Goal: Communication & Community: Participate in discussion

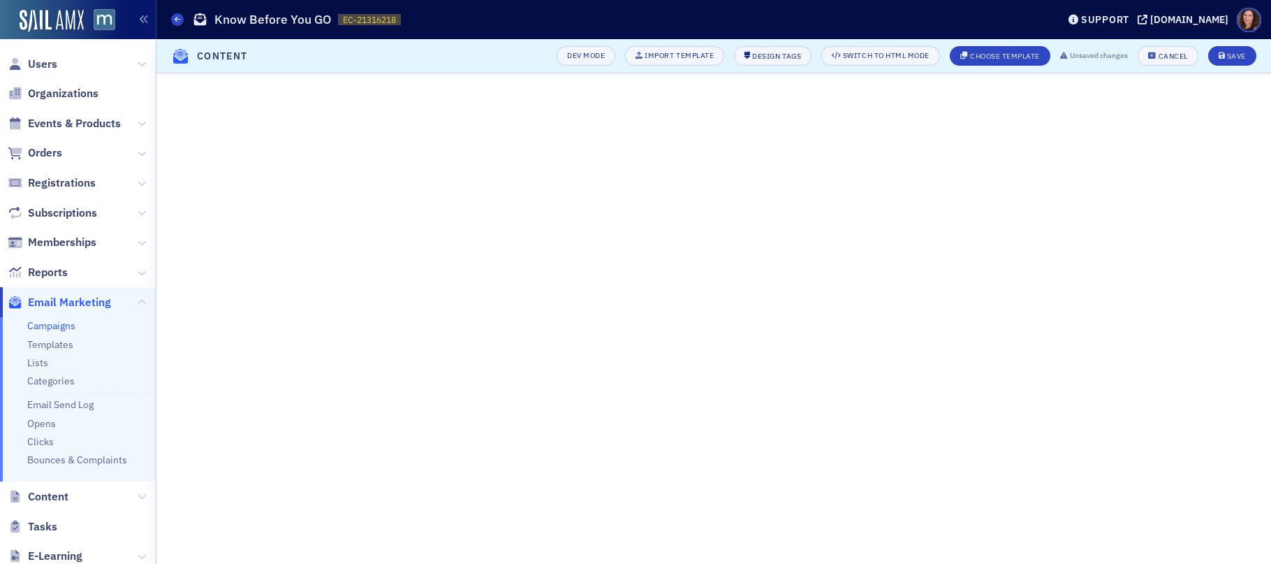
scroll to position [17, 0]
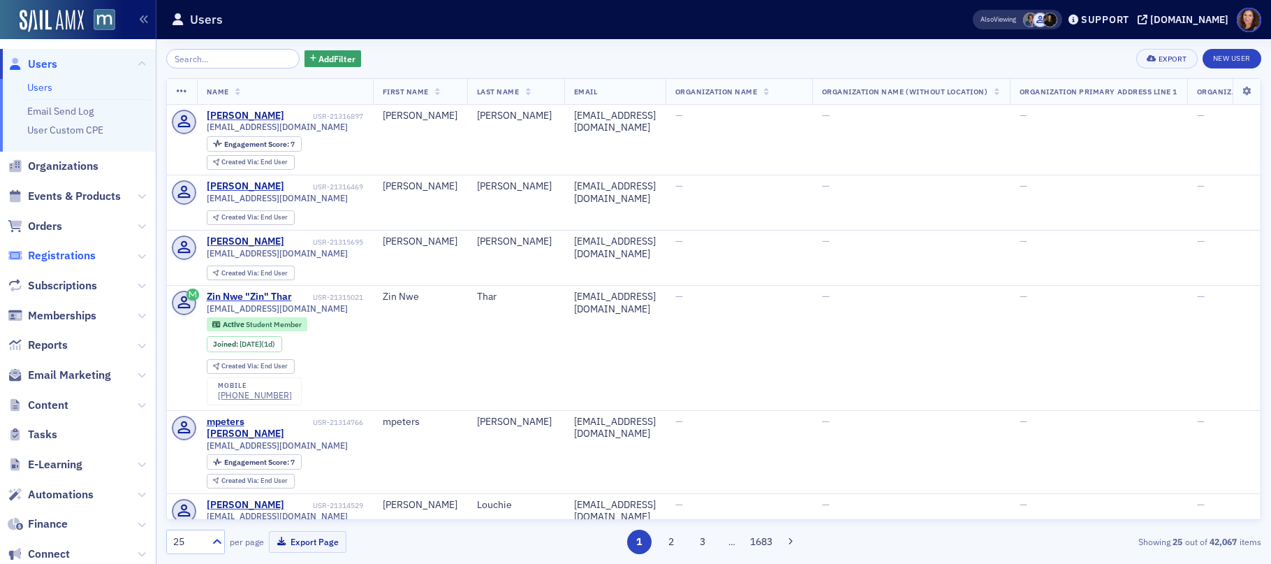
click at [55, 251] on span "Registrations" at bounding box center [62, 255] width 68 height 15
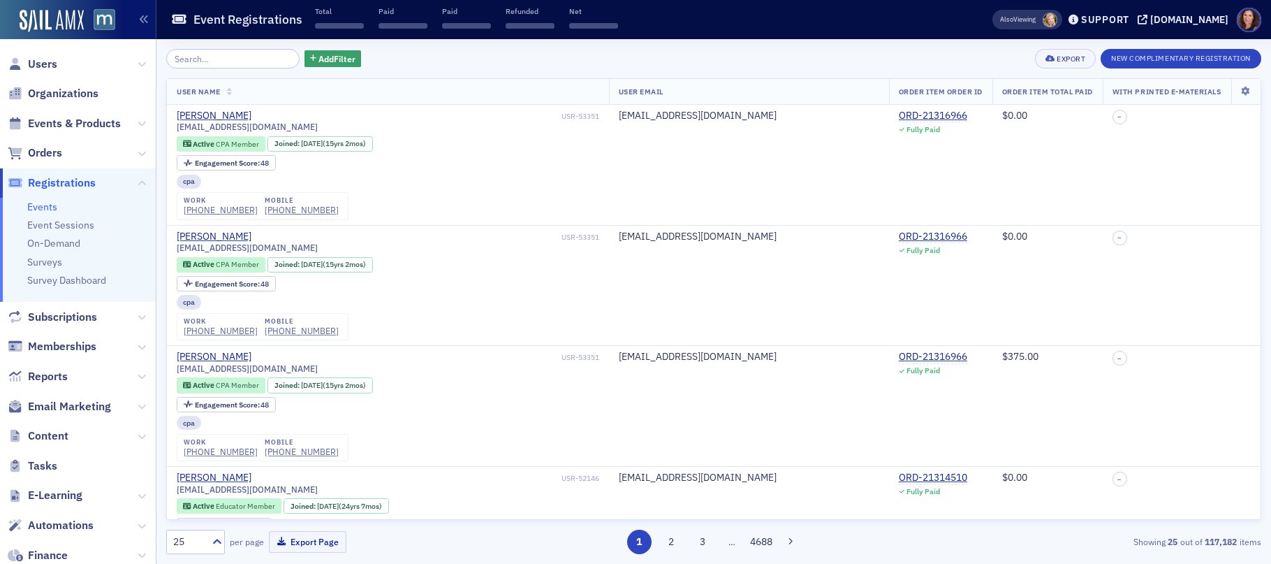
scroll to position [155, 0]
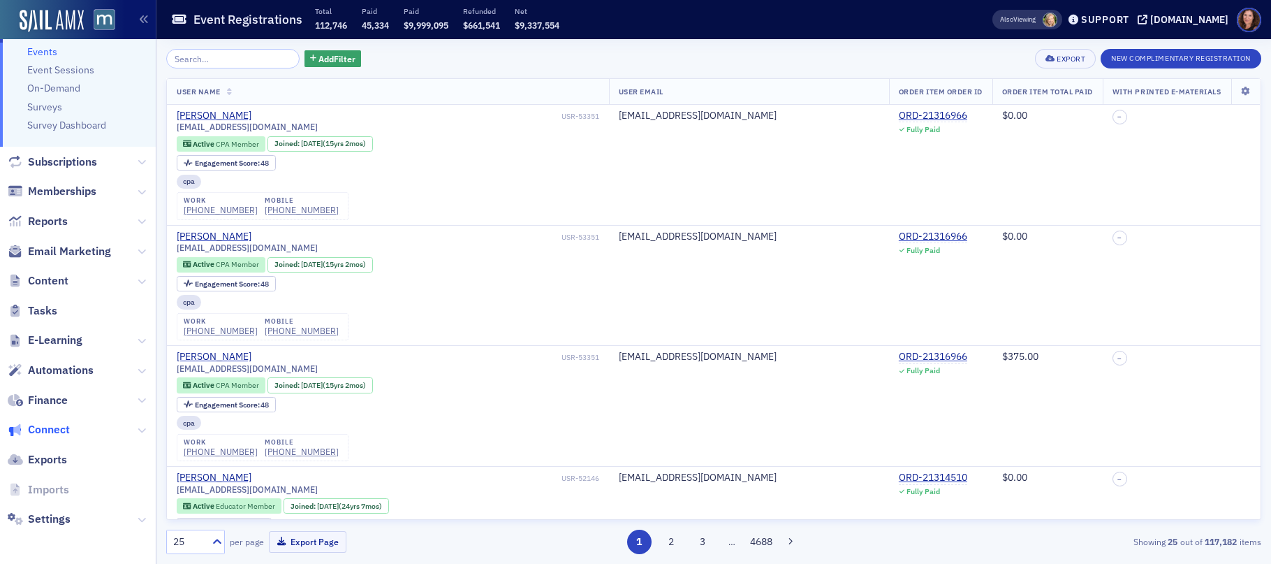
click at [61, 428] on span "Connect" at bounding box center [49, 429] width 42 height 15
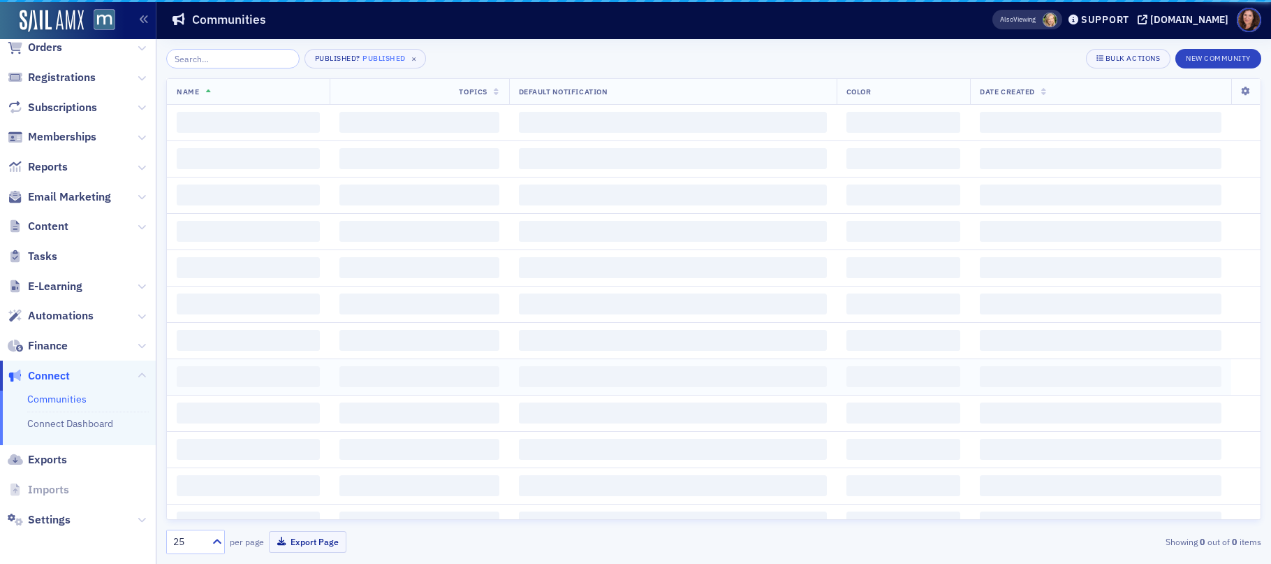
scroll to position [105, 0]
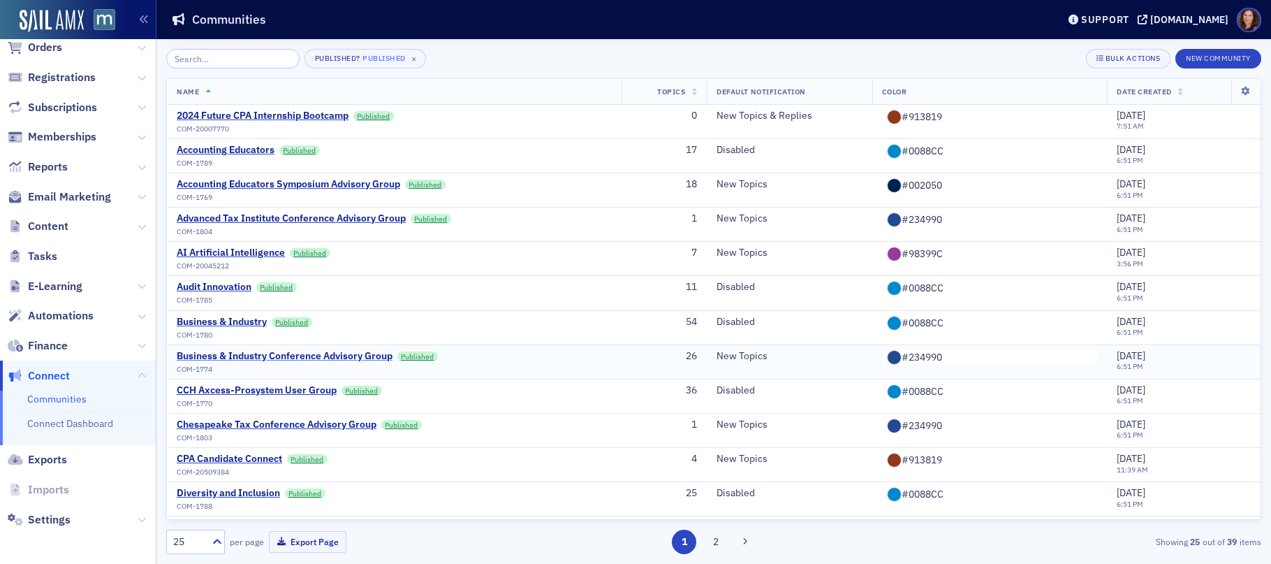
click at [342, 357] on div "Business & Industry Conference Advisory Group" at bounding box center [285, 356] width 216 height 13
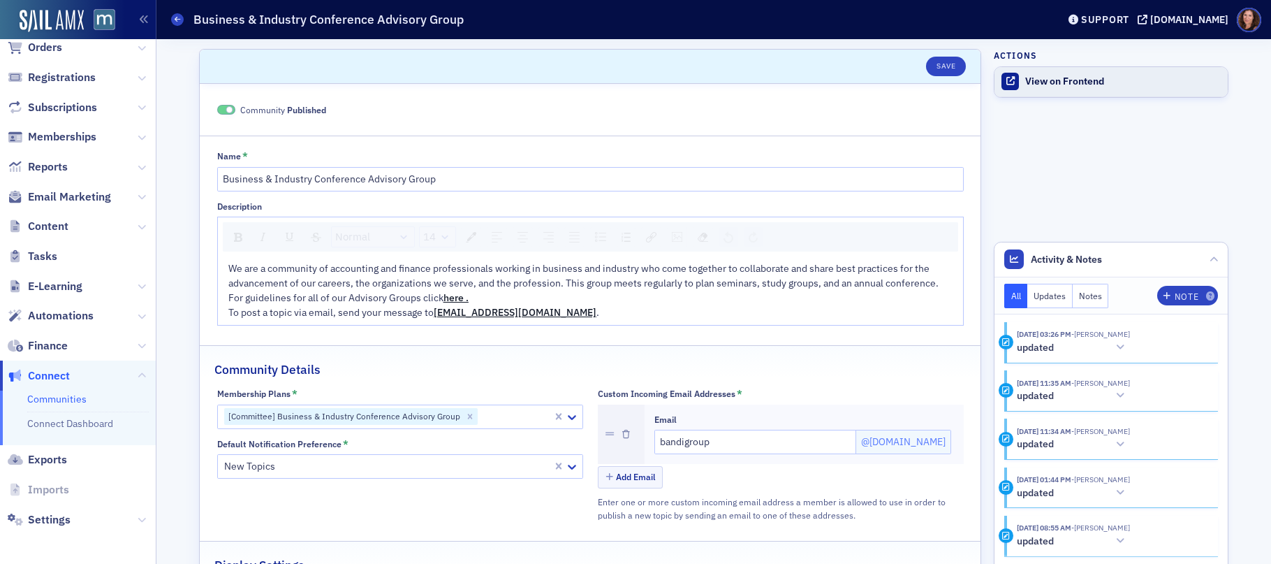
click at [1075, 88] on link "View on Frontend" at bounding box center [1110, 81] width 233 height 29
